Goal: Task Accomplishment & Management: Manage account settings

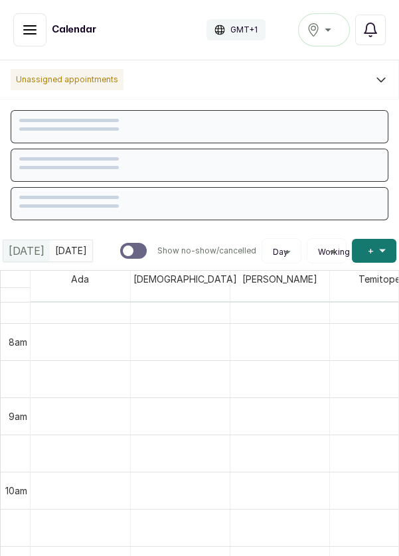
click at [384, 31] on button "Notifications" at bounding box center [370, 30] width 31 height 31
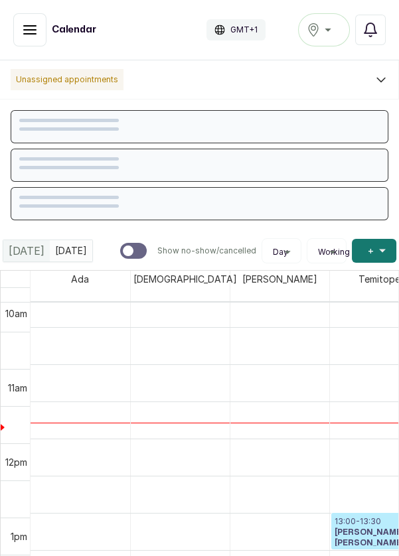
scroll to position [757, 0]
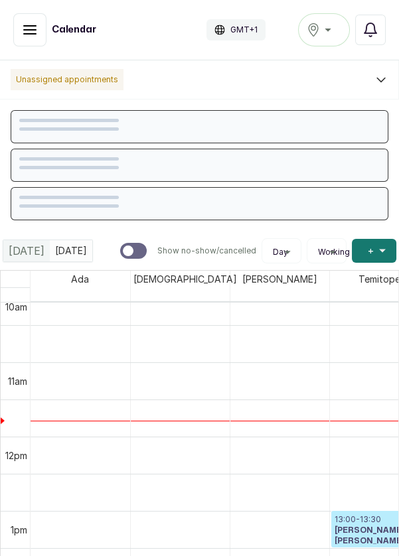
click at [29, 28] on icon "button" at bounding box center [30, 30] width 16 height 16
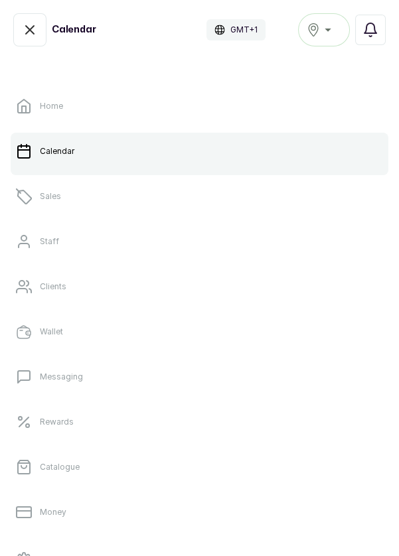
click at [68, 200] on link "Sales" at bounding box center [199, 196] width 377 height 37
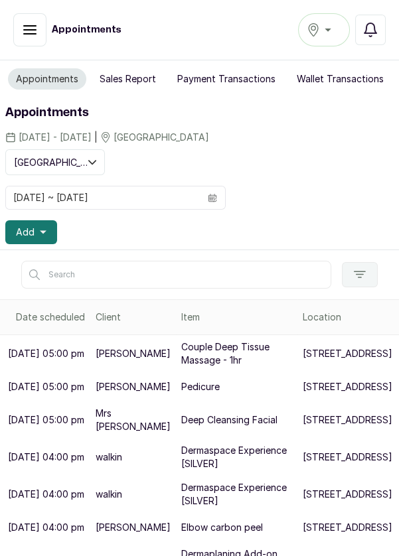
click at [377, 29] on icon "button" at bounding box center [370, 30] width 16 height 16
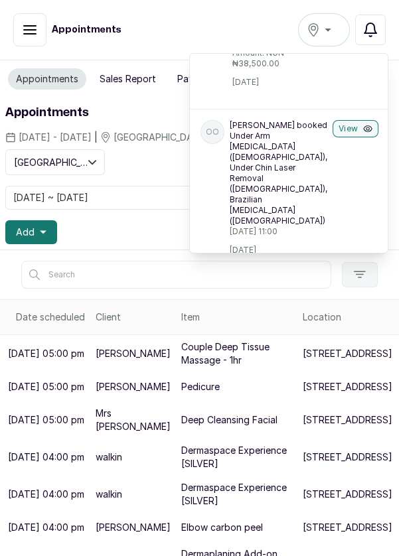
scroll to position [405, 0]
click at [366, 135] on icon "button" at bounding box center [367, 129] width 9 height 9
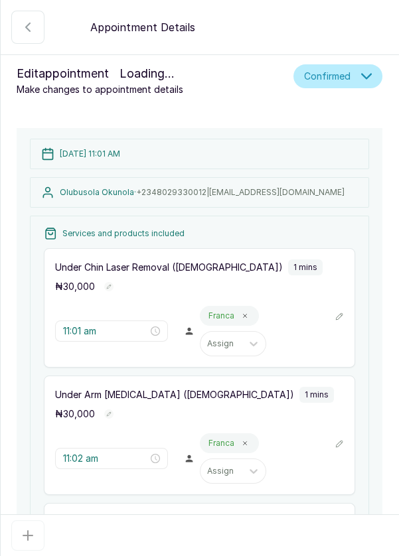
scroll to position [446, 0]
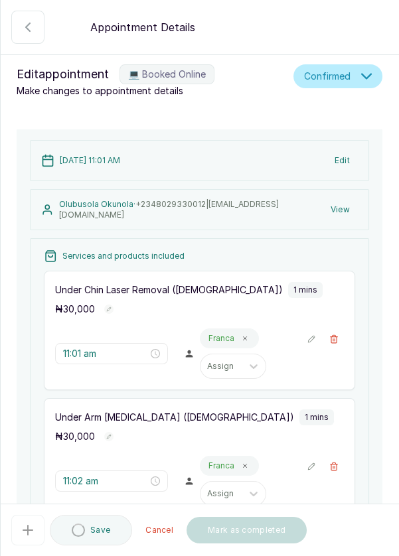
click at [104, 71] on span "Edit appointment" at bounding box center [63, 74] width 92 height 19
click at [345, 160] on button "Edit" at bounding box center [341, 161] width 31 height 24
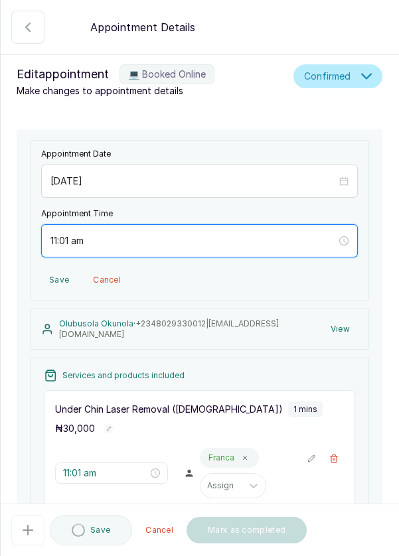
click at [55, 242] on input "11:01 am" at bounding box center [193, 240] width 286 height 15
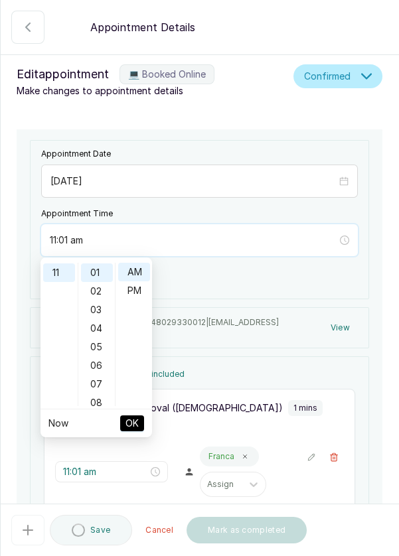
scroll to position [0, 0]
click at [57, 292] on div "01" at bounding box center [59, 290] width 32 height 19
click at [68, 235] on input "1:01 am" at bounding box center [193, 240] width 287 height 15
click at [136, 290] on div "PM" at bounding box center [134, 290] width 32 height 19
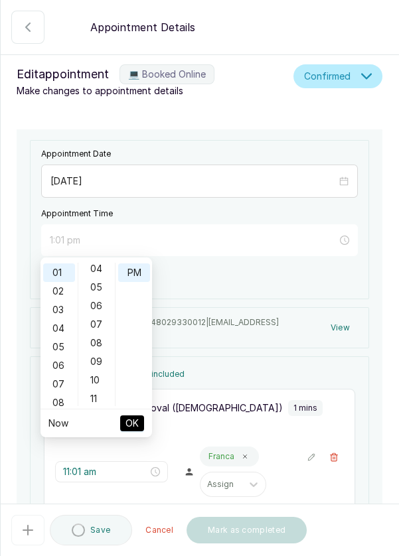
scroll to position [78, 0]
click at [96, 360] on div "09" at bounding box center [97, 361] width 32 height 19
click at [95, 379] on div "15" at bounding box center [97, 384] width 32 height 19
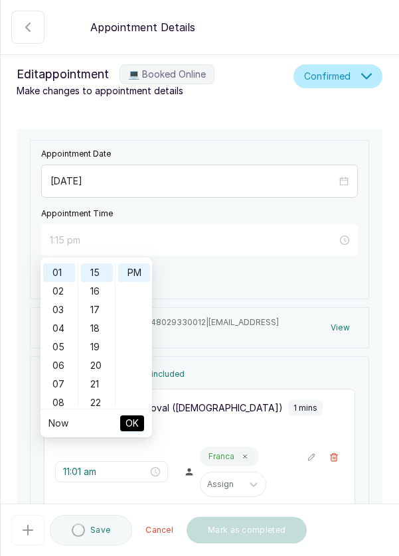
click at [99, 324] on div "18" at bounding box center [97, 328] width 32 height 19
click at [98, 326] on div "21" at bounding box center [97, 327] width 32 height 19
click at [99, 77] on div "10" at bounding box center [97, 67] width 32 height 19
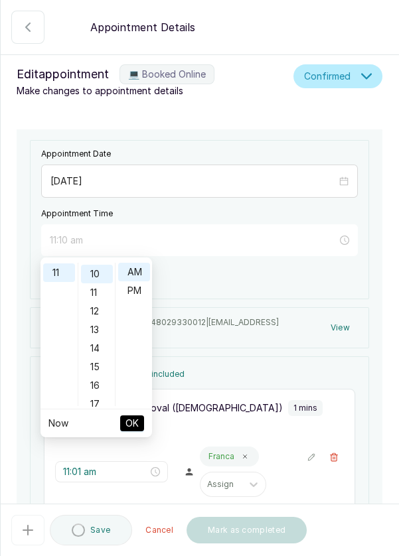
scroll to position [186, 0]
click at [58, 270] on div "11" at bounding box center [59, 272] width 32 height 19
click at [56, 292] on div "01" at bounding box center [59, 290] width 32 height 19
click at [133, 296] on div "PM" at bounding box center [134, 290] width 32 height 19
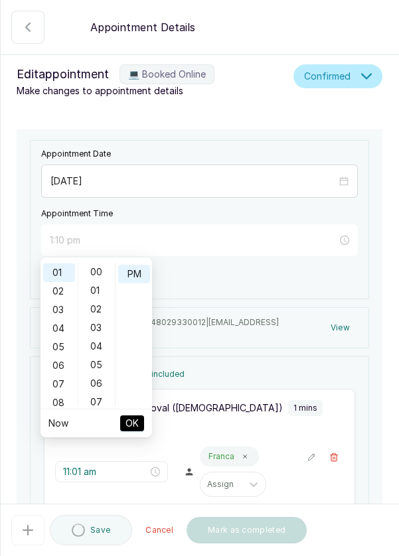
scroll to position [18, 0]
click at [97, 269] on div "00" at bounding box center [97, 272] width 32 height 19
type input "1:00 pm"
click at [140, 420] on button "OK" at bounding box center [132, 423] width 24 height 16
type input "1:00 pm"
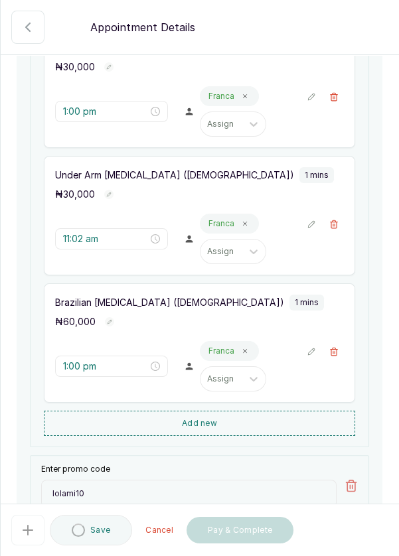
scroll to position [371, 0]
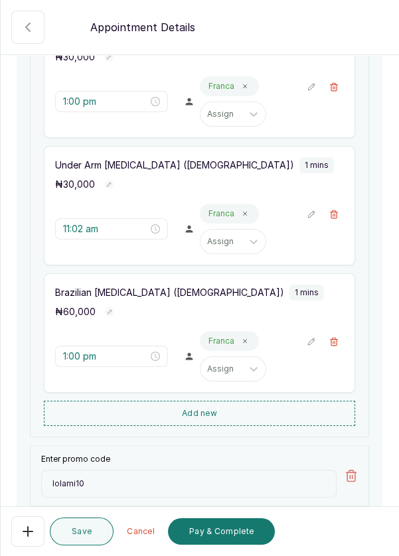
click at [92, 535] on button "Save" at bounding box center [82, 531] width 64 height 28
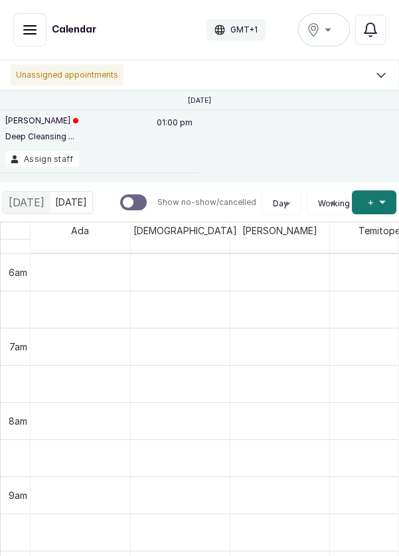
click at [50, 153] on button "Assign staff" at bounding box center [42, 159] width 74 height 16
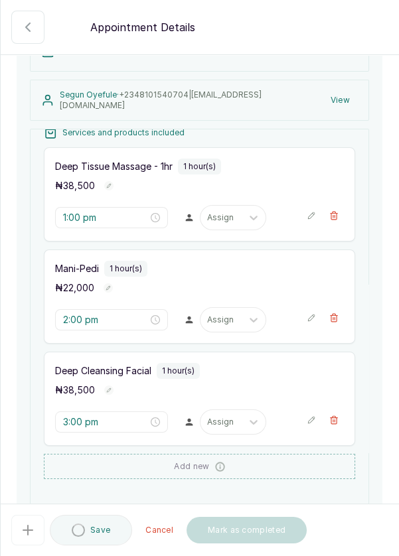
scroll to position [160, 0]
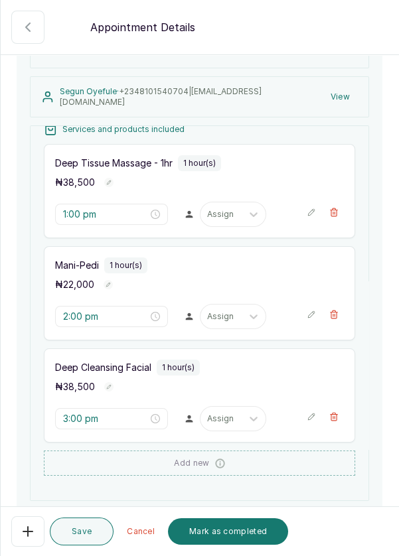
click at [2, 533] on div "Save Cancel Mark as completed" at bounding box center [200, 531] width 399 height 49
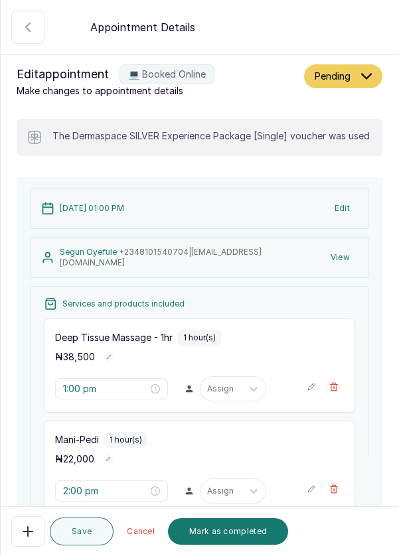
scroll to position [14, 0]
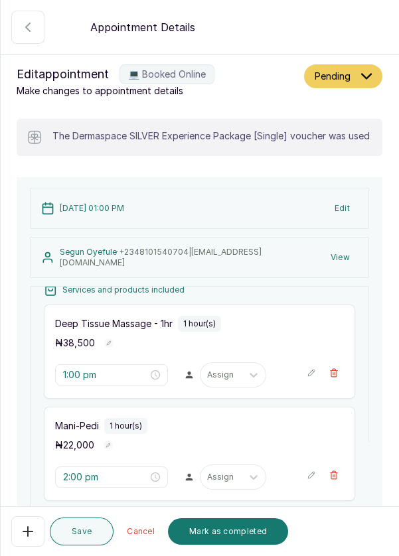
click at [225, 381] on div at bounding box center [221, 375] width 28 height 12
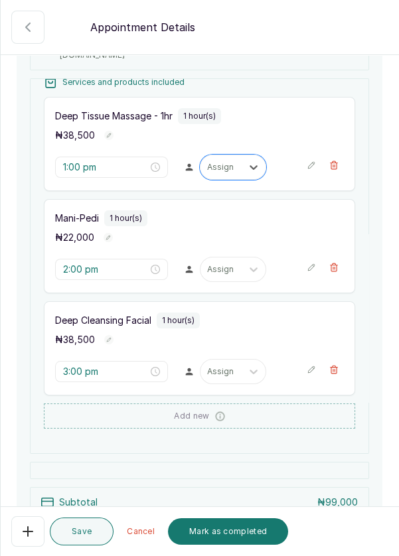
scroll to position [210, 0]
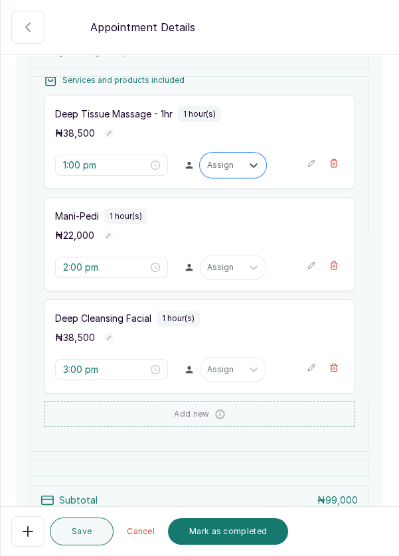
click at [222, 171] on div at bounding box center [221, 165] width 28 height 12
click at [222, 168] on div at bounding box center [221, 165] width 28 height 12
click at [221, 171] on div at bounding box center [221, 165] width 28 height 12
click at [224, 170] on div at bounding box center [221, 165] width 28 height 12
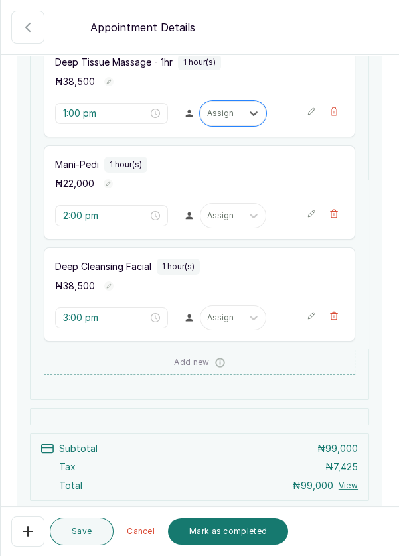
scroll to position [275, 0]
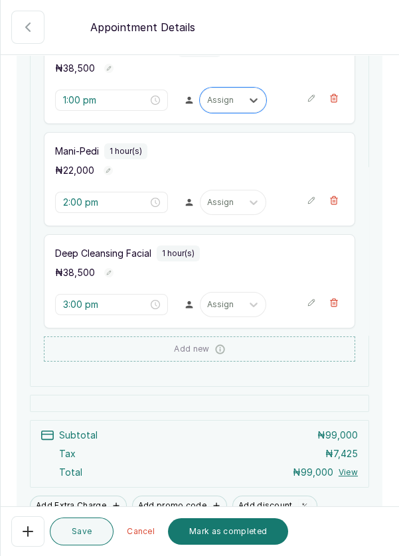
click at [207, 105] on input "text" at bounding box center [208, 100] width 2 height 9
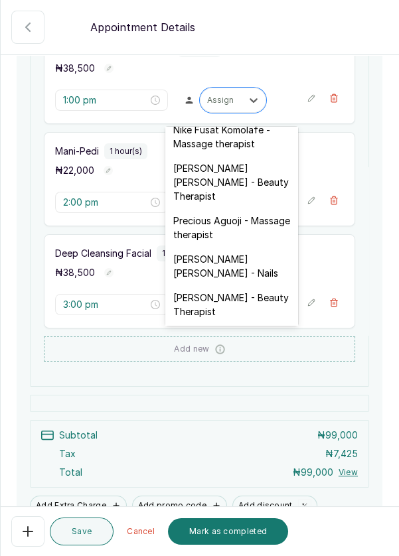
scroll to position [547, 0]
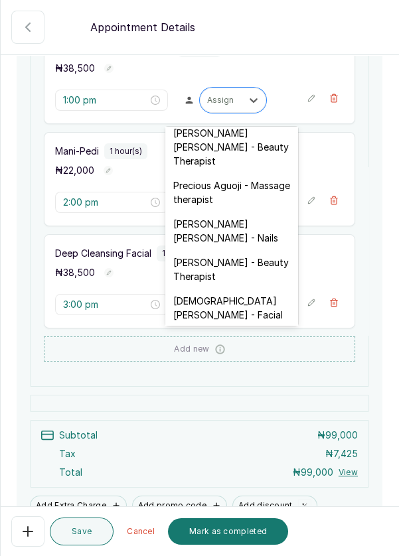
click at [225, 327] on div "[PERSON_NAME] Constant - Massage therapist" at bounding box center [231, 353] width 133 height 52
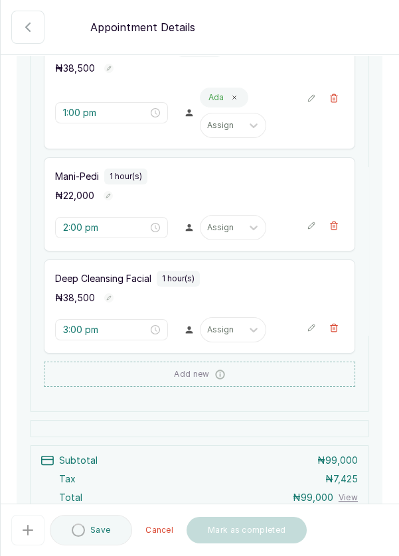
click at [224, 233] on div at bounding box center [221, 228] width 28 height 12
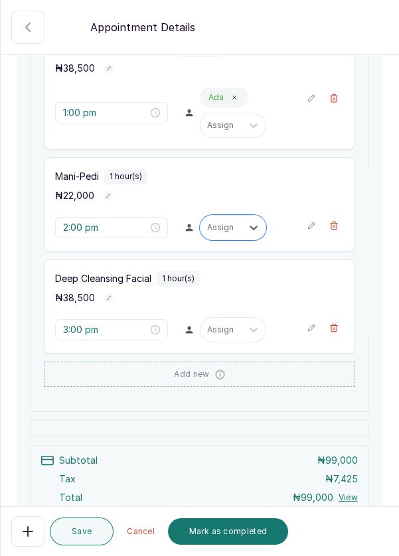
scroll to position [14, 0]
click at [228, 233] on div at bounding box center [221, 228] width 28 height 12
click at [225, 233] on div at bounding box center [221, 228] width 28 height 12
click at [241, 230] on div at bounding box center [253, 228] width 24 height 24
click at [231, 233] on div at bounding box center [221, 228] width 28 height 12
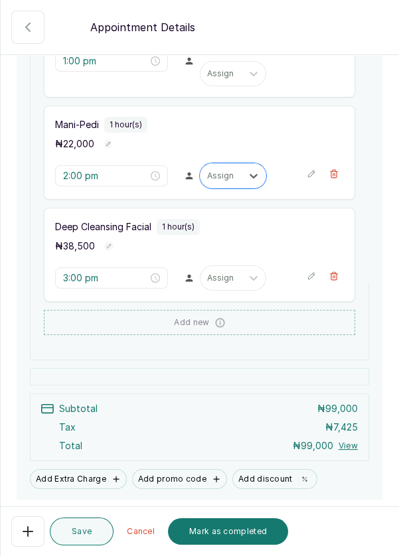
scroll to position [379, 0]
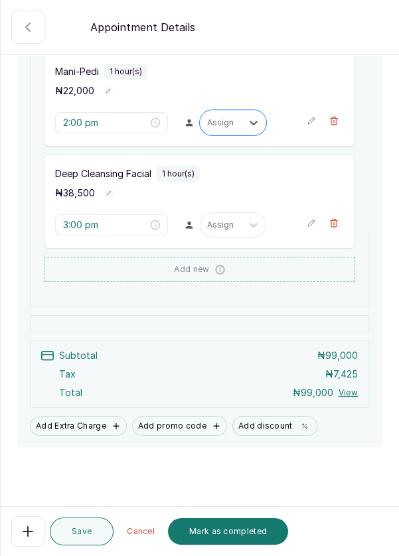
click at [225, 129] on div at bounding box center [221, 123] width 28 height 12
click at [242, 131] on div at bounding box center [253, 123] width 24 height 24
click at [230, 129] on div at bounding box center [221, 123] width 28 height 12
click at [227, 231] on div at bounding box center [221, 225] width 28 height 12
click at [223, 230] on div at bounding box center [221, 225] width 28 height 12
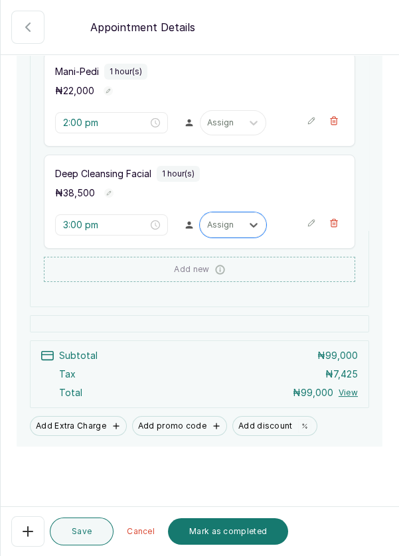
click at [242, 128] on div at bounding box center [253, 123] width 24 height 24
click at [225, 129] on div at bounding box center [221, 123] width 28 height 12
click at [224, 129] on div at bounding box center [221, 123] width 28 height 12
click at [227, 126] on div at bounding box center [221, 123] width 28 height 12
click at [218, 231] on div at bounding box center [221, 225] width 28 height 12
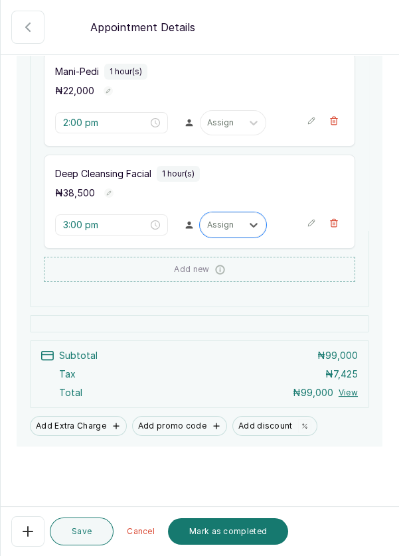
click at [228, 231] on div at bounding box center [221, 225] width 28 height 12
click at [252, 129] on icon at bounding box center [253, 122] width 13 height 13
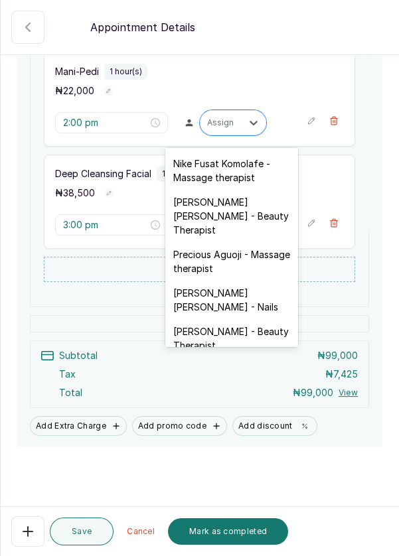
scroll to position [547, 0]
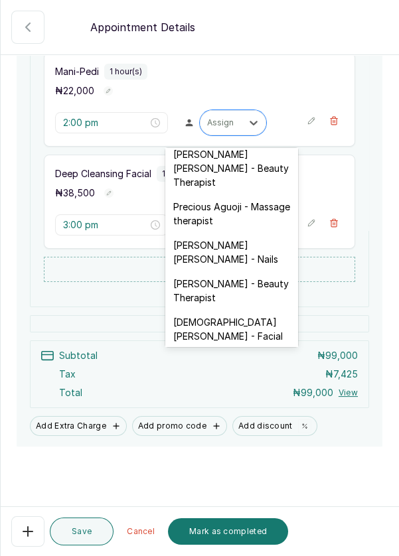
click at [248, 271] on div "[PERSON_NAME] - Beauty Therapist" at bounding box center [231, 290] width 133 height 38
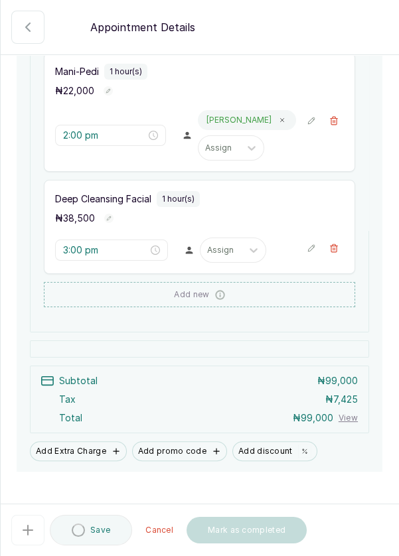
click at [259, 257] on div at bounding box center [253, 250] width 24 height 24
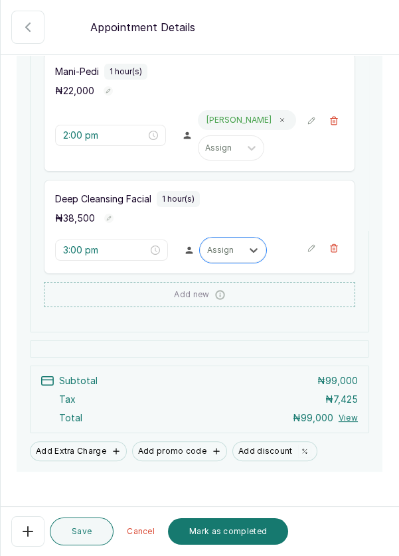
click at [250, 257] on icon at bounding box center [253, 249] width 13 height 13
click at [253, 257] on icon at bounding box center [253, 249] width 13 height 13
click at [258, 256] on icon at bounding box center [253, 249] width 13 height 13
click at [257, 254] on icon at bounding box center [253, 249] width 13 height 13
click at [258, 255] on icon at bounding box center [253, 249] width 13 height 13
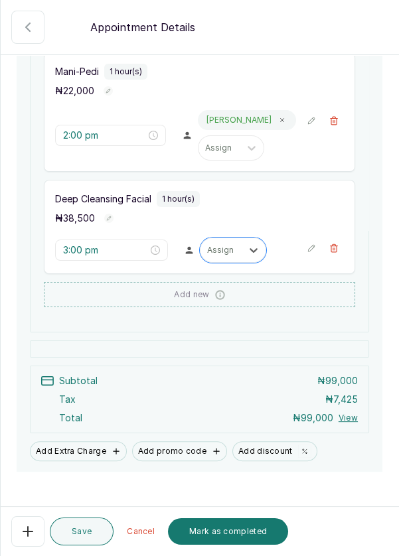
click at [251, 253] on icon at bounding box center [253, 250] width 8 height 5
click at [241, 253] on div at bounding box center [253, 250] width 24 height 24
click at [229, 255] on div at bounding box center [221, 250] width 28 height 12
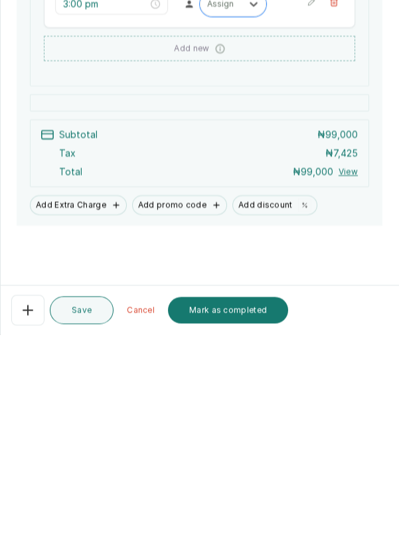
scroll to position [64, 0]
click at [84, 535] on button "Save" at bounding box center [82, 531] width 64 height 28
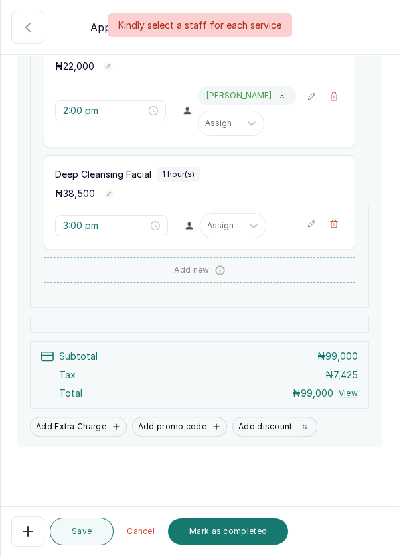
click at [253, 219] on icon at bounding box center [253, 225] width 13 height 13
click at [248, 219] on icon at bounding box center [253, 225] width 13 height 13
click at [254, 219] on icon at bounding box center [253, 225] width 13 height 13
click at [242, 214] on div at bounding box center [253, 226] width 24 height 24
click at [230, 220] on div at bounding box center [221, 226] width 28 height 12
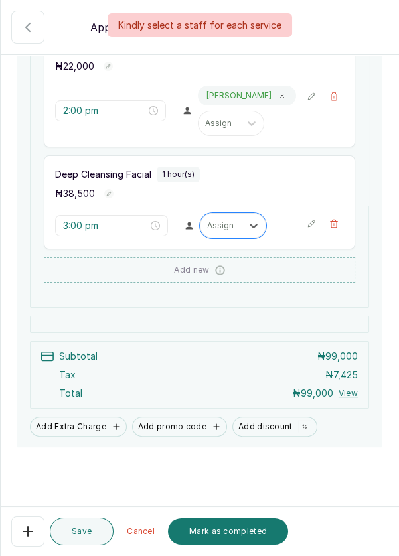
click at [207, 221] on input "text" at bounding box center [208, 225] width 2 height 9
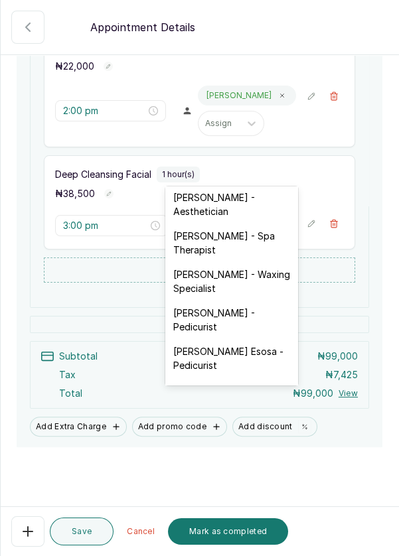
scroll to position [0, 0]
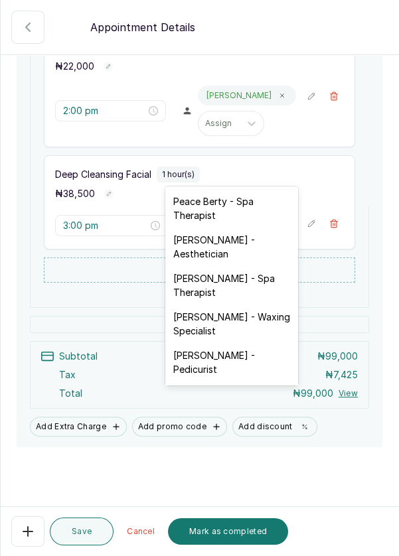
click at [252, 236] on div "[PERSON_NAME] - Aesthetician" at bounding box center [231, 246] width 133 height 38
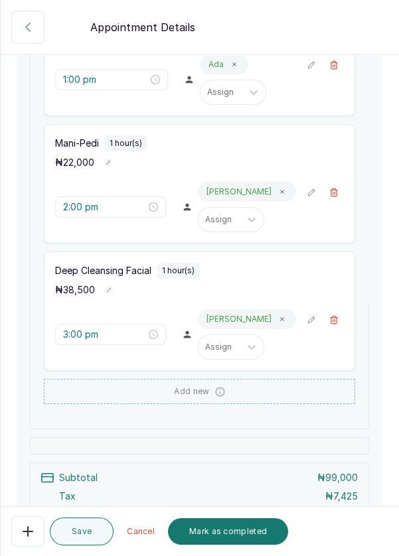
scroll to position [315, 0]
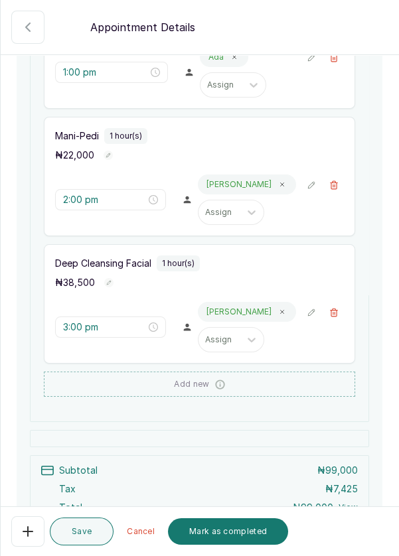
click at [88, 530] on button "Save" at bounding box center [82, 531] width 64 height 28
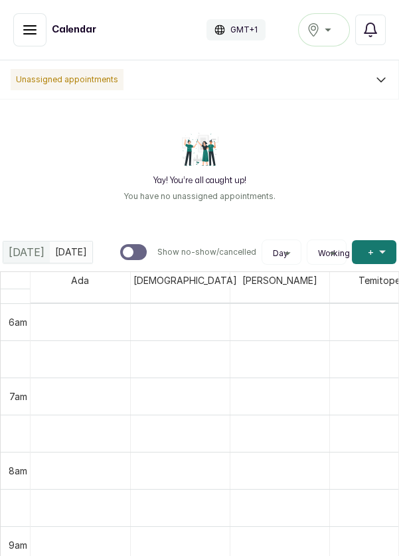
click at [28, 28] on icon "button" at bounding box center [30, 30] width 16 height 16
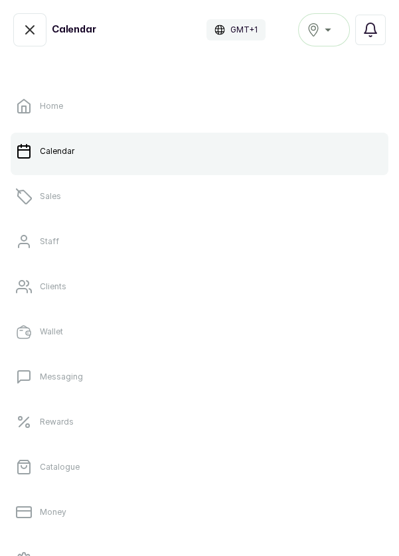
click at [62, 198] on link "Sales" at bounding box center [199, 196] width 377 height 37
